Goal: Navigation & Orientation: Go to known website

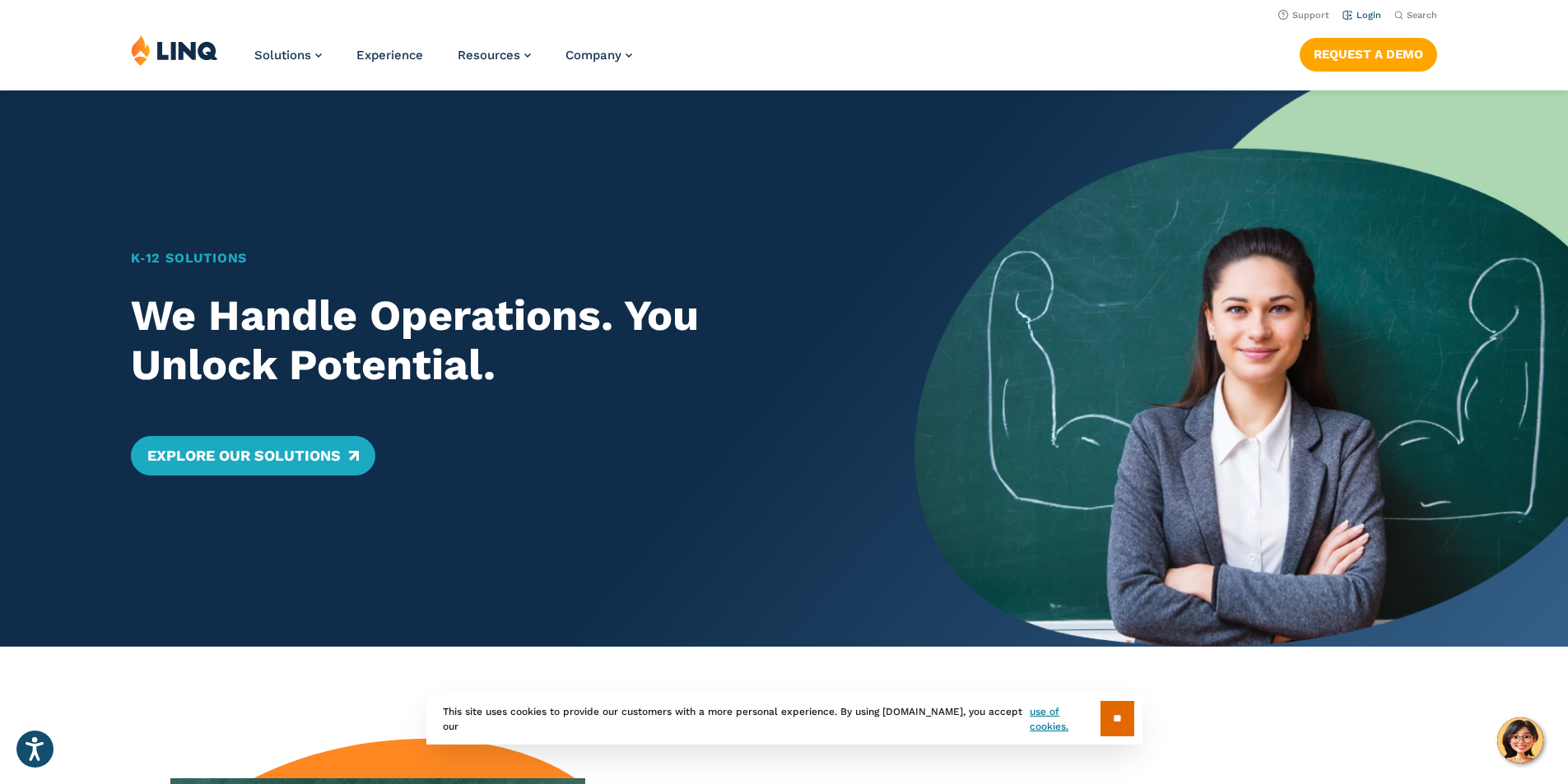
click at [1355, 15] on link "Login" at bounding box center [1362, 15] width 39 height 11
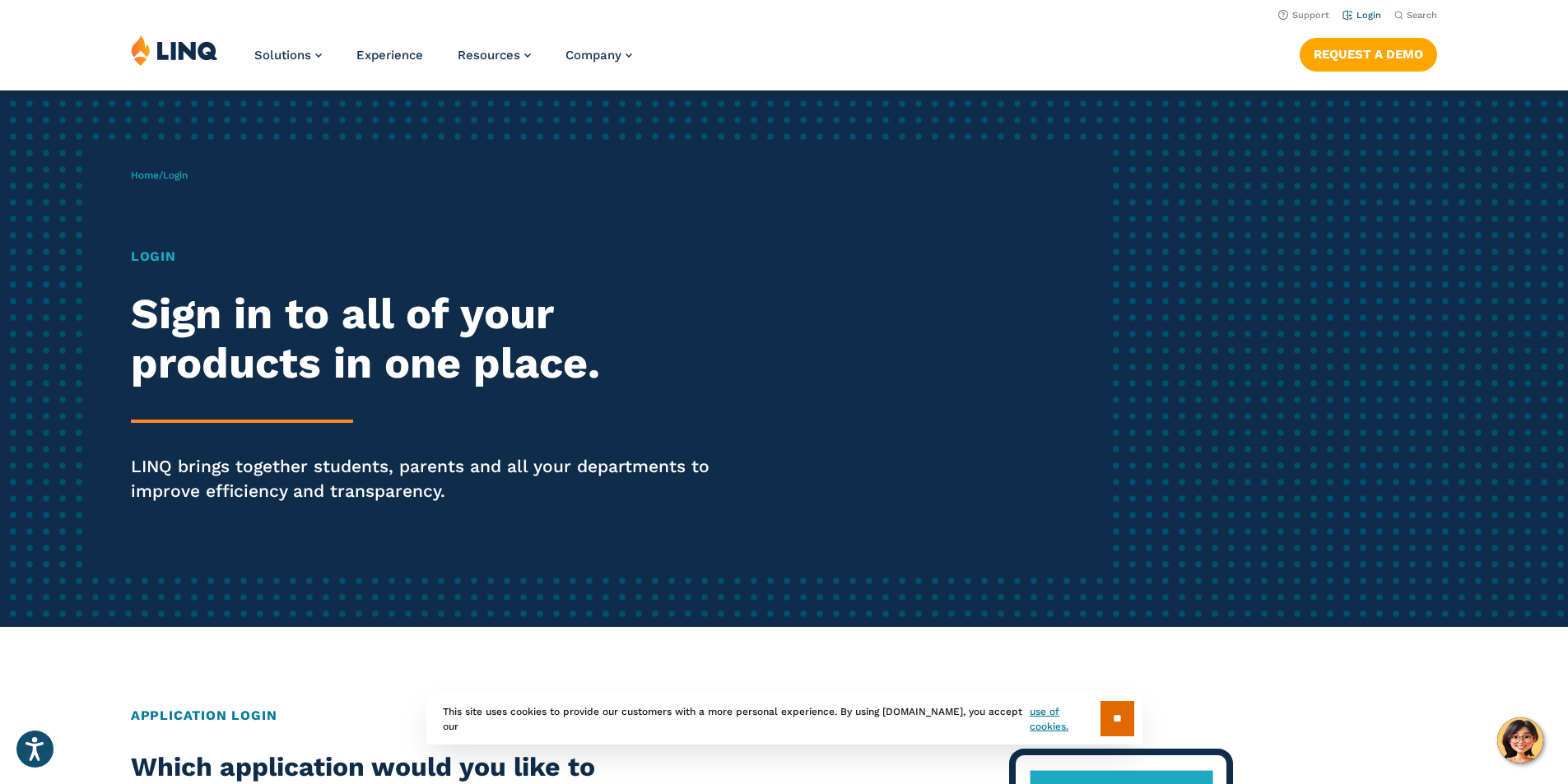
click at [1368, 14] on link "Login" at bounding box center [1362, 15] width 39 height 11
click at [176, 251] on h1 "Login" at bounding box center [433, 256] width 604 height 20
click at [162, 256] on h1 "Login" at bounding box center [433, 256] width 604 height 20
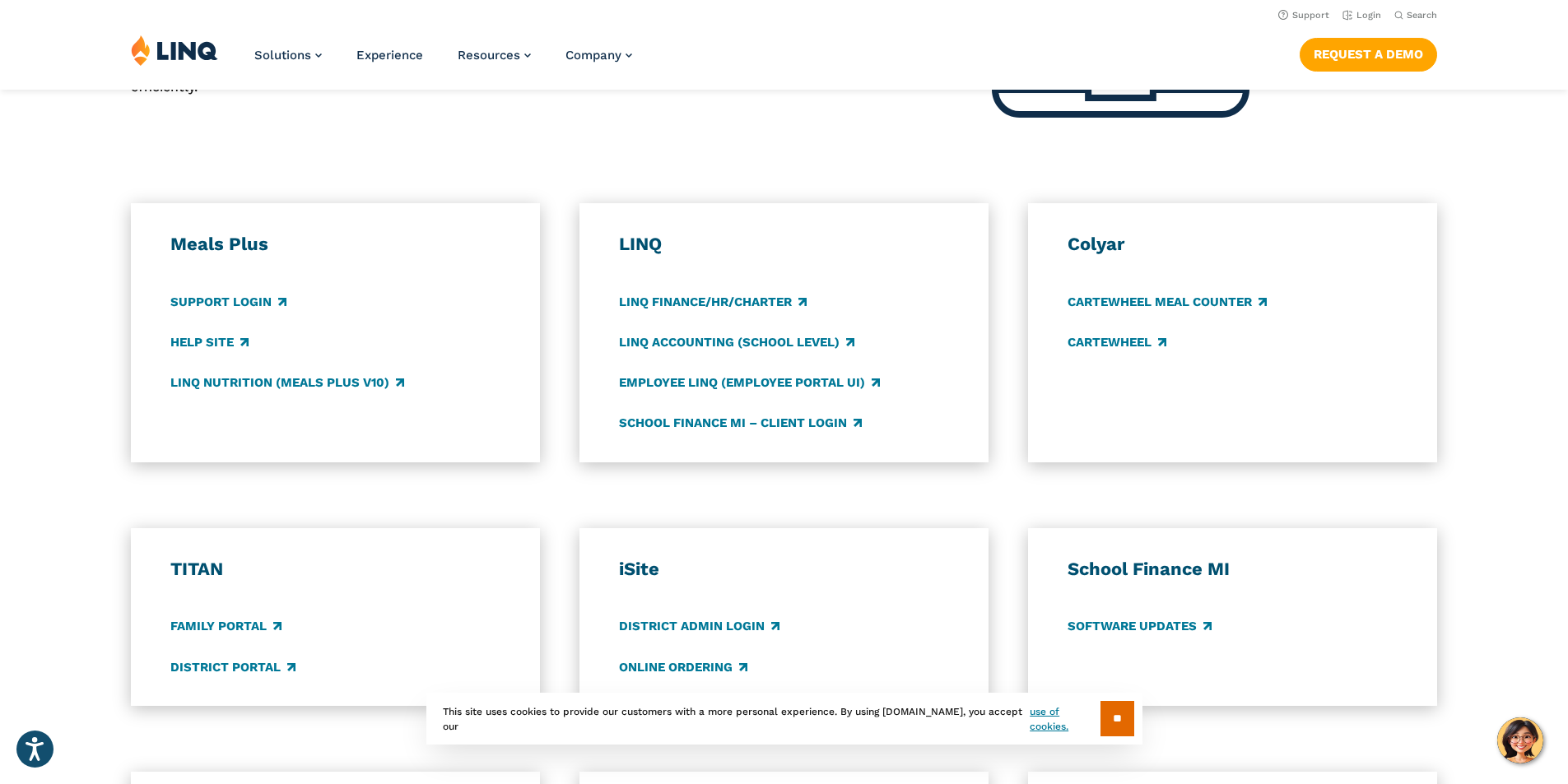
scroll to position [740, 0]
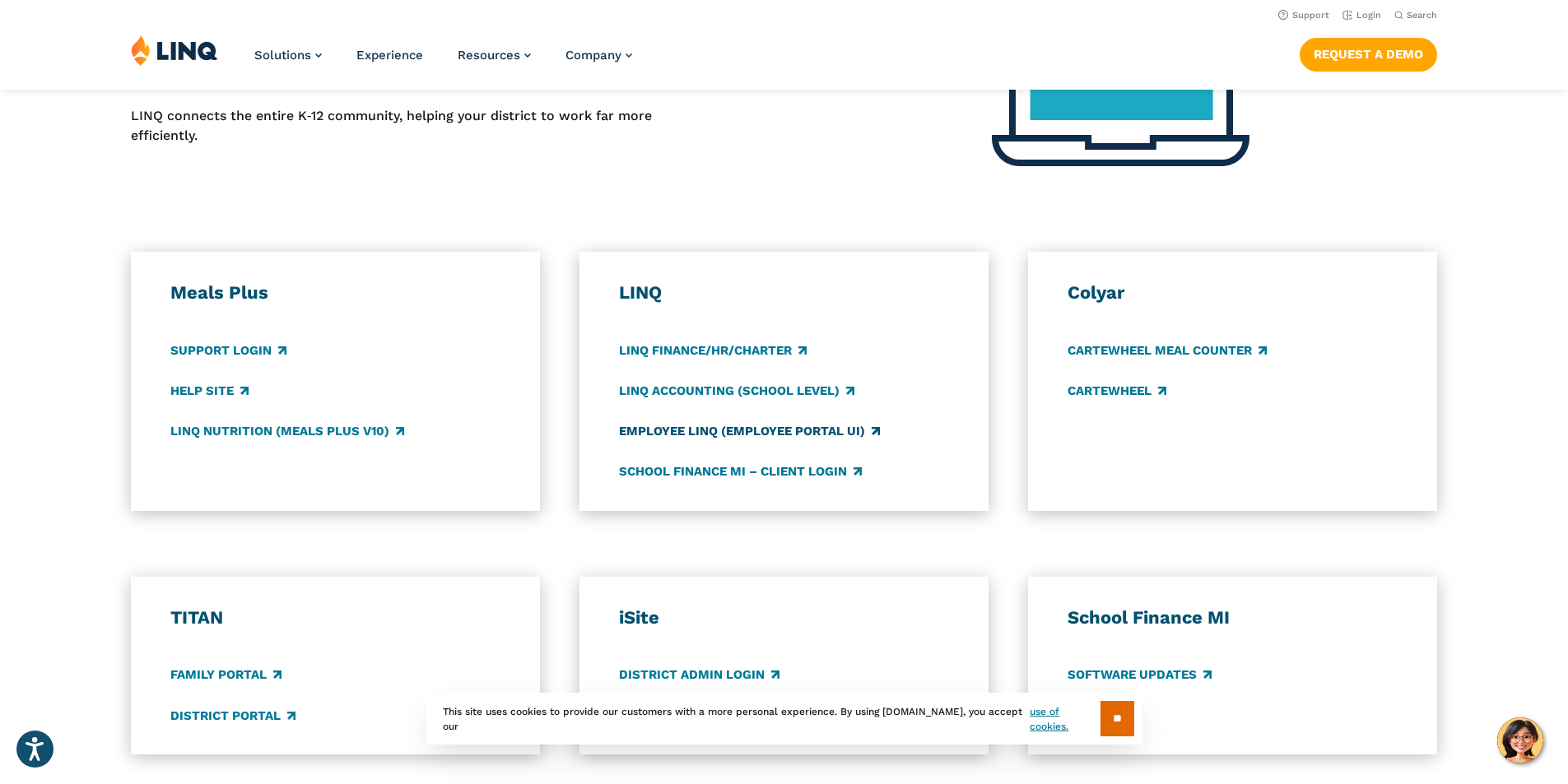
click at [643, 428] on link "Employee LINQ (Employee Portal UI)" at bounding box center [749, 431] width 261 height 18
